Goal: Task Accomplishment & Management: Manage account settings

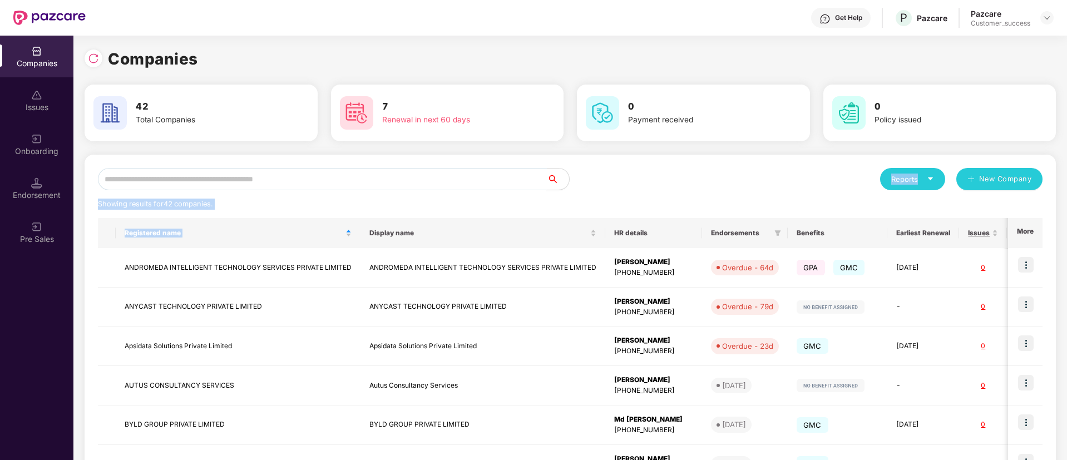
click at [469, 181] on input "text" at bounding box center [322, 179] width 449 height 22
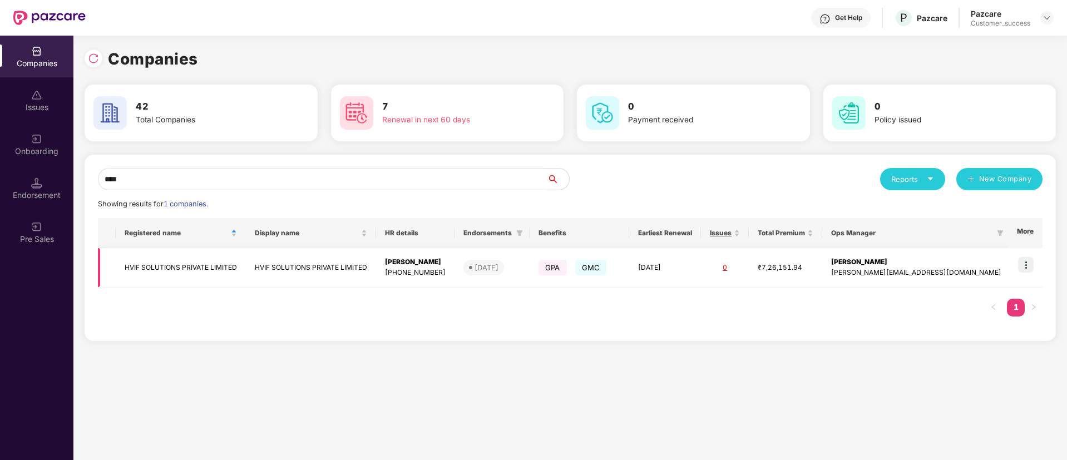
type input "****"
click at [1028, 264] on img at bounding box center [1026, 265] width 16 height 16
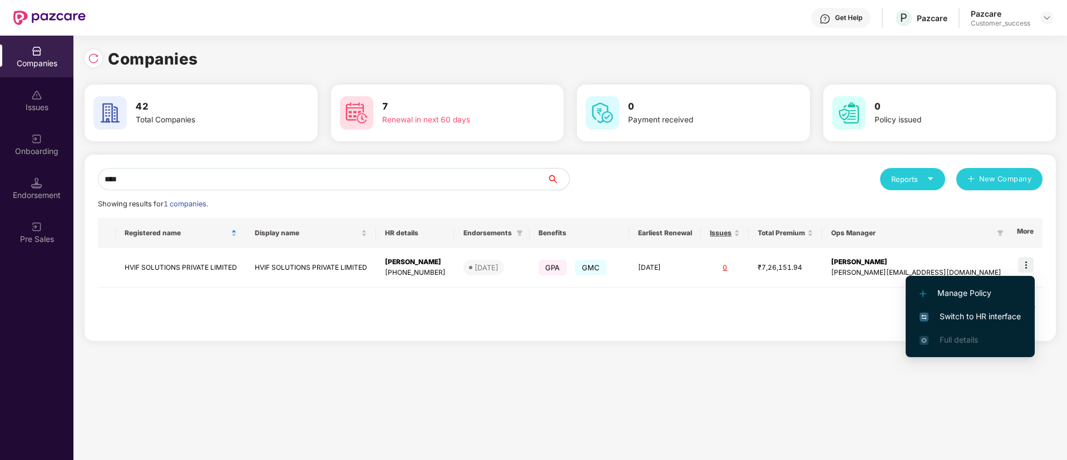
click at [965, 319] on span "Switch to HR interface" at bounding box center [970, 316] width 101 height 12
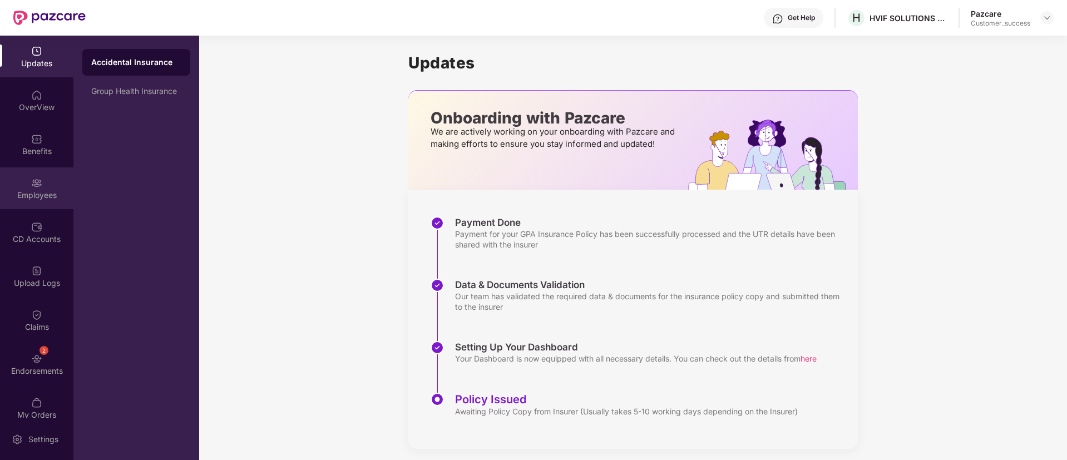
click at [26, 175] on div "Employees" at bounding box center [36, 188] width 73 height 42
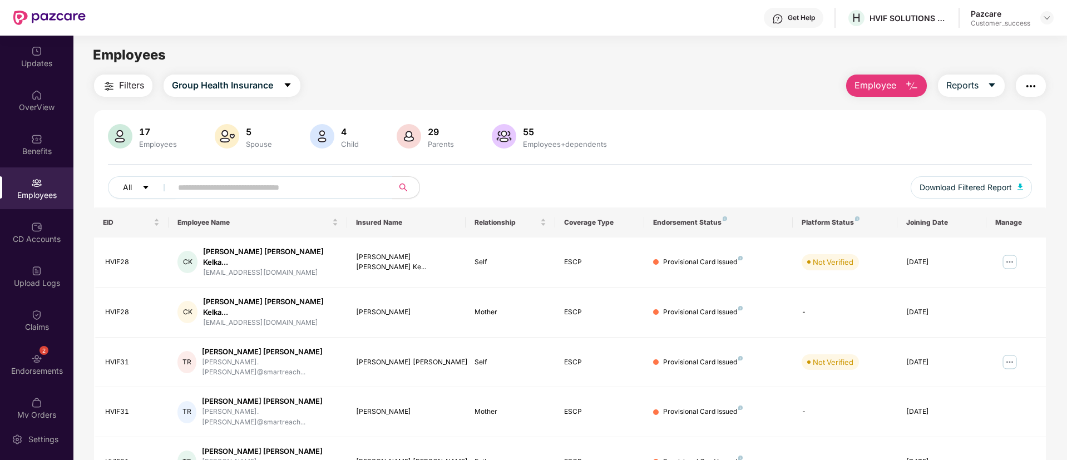
click at [139, 187] on button "All" at bounding box center [142, 187] width 68 height 22
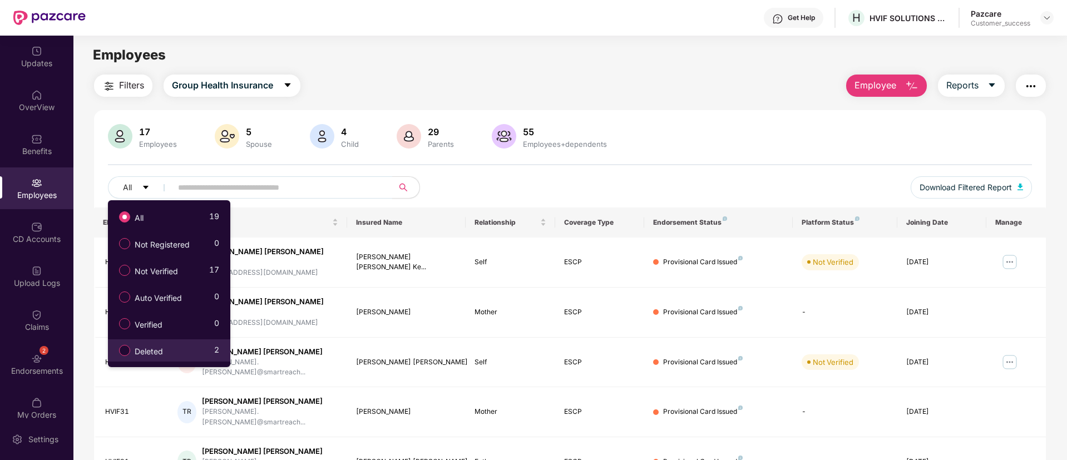
click at [176, 348] on div "Deleted 2" at bounding box center [166, 350] width 106 height 19
